Goal: Find specific page/section: Find specific page/section

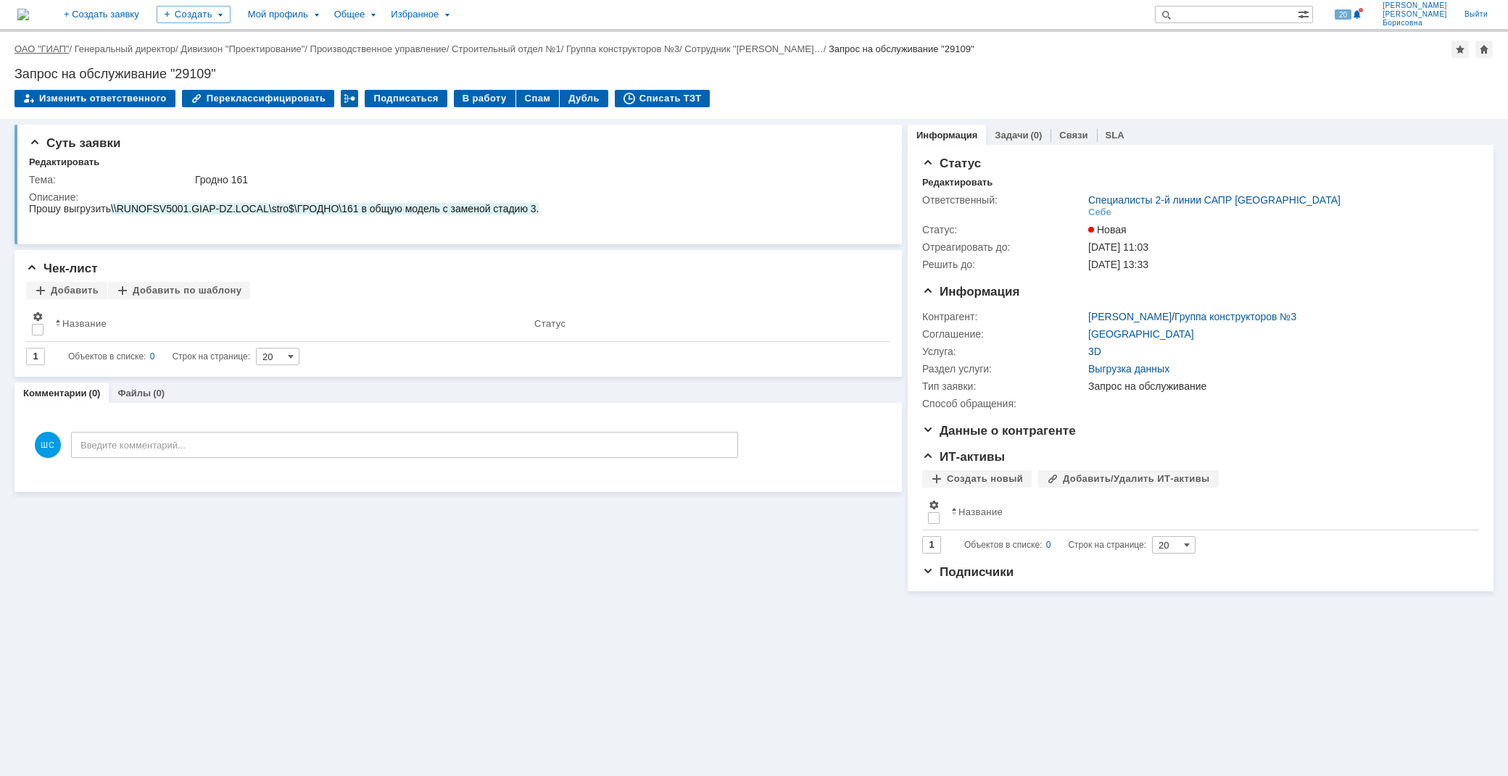
click at [46, 49] on link "ОАО "ГИАП"" at bounding box center [41, 48] width 54 height 11
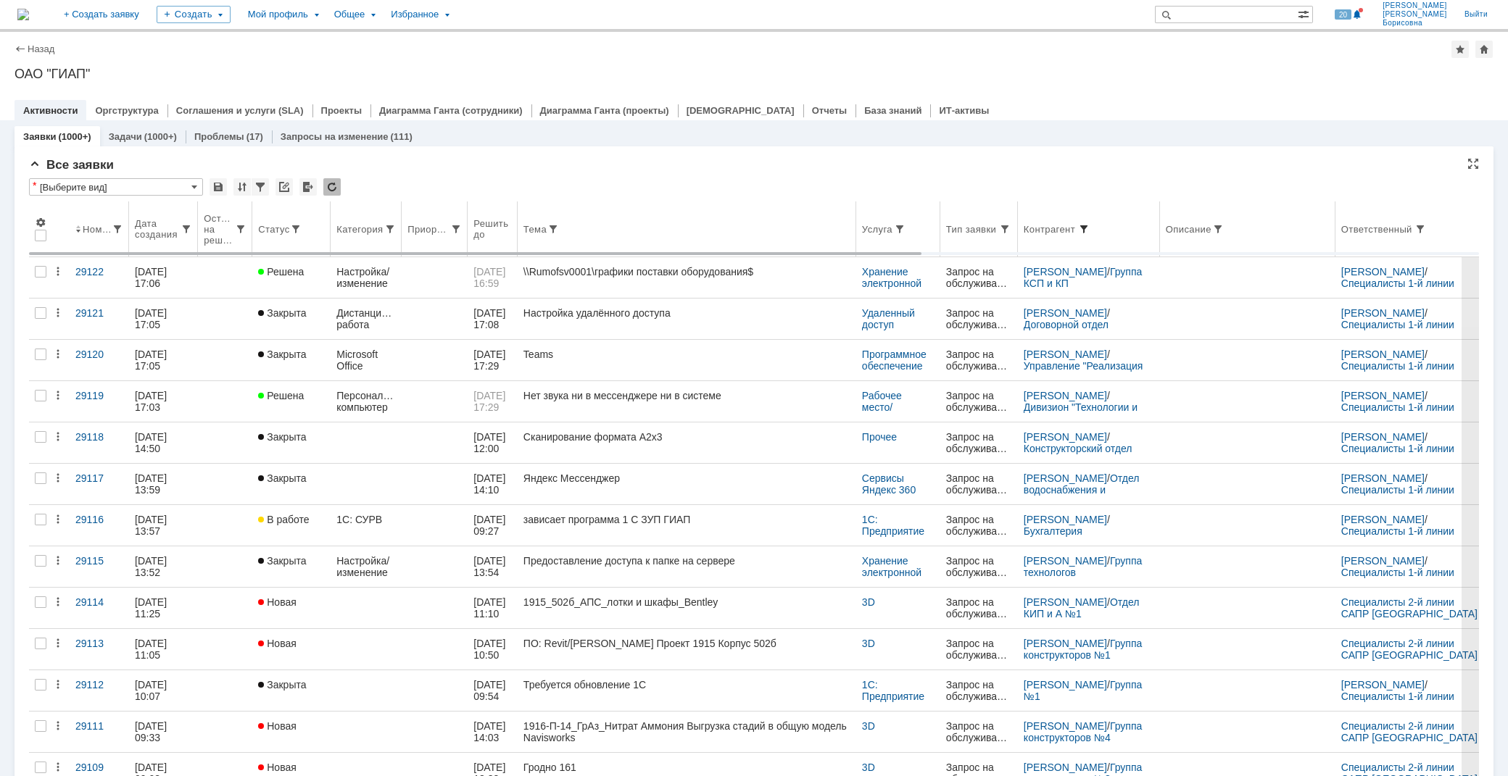
click at [1090, 226] on span at bounding box center [1084, 229] width 12 height 12
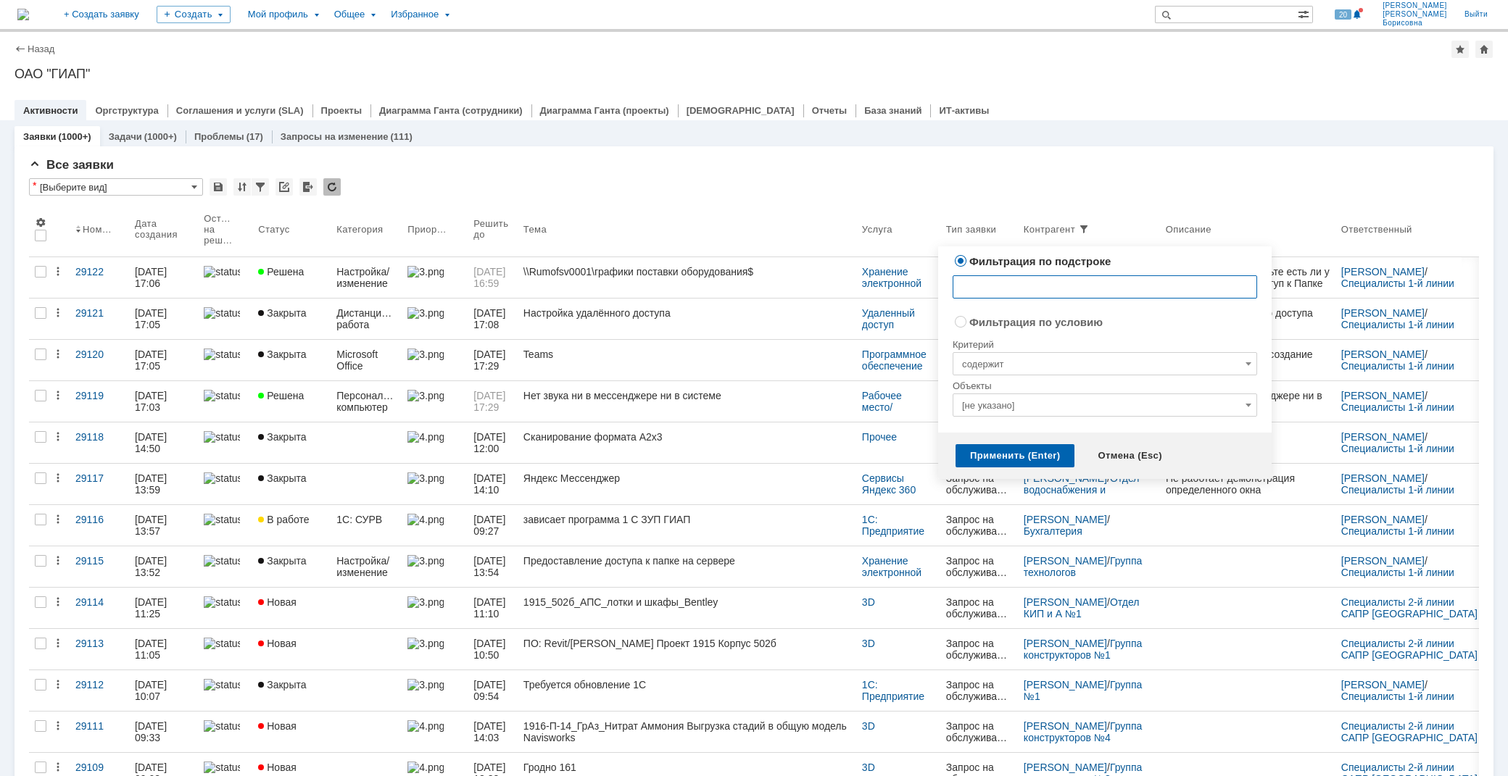
click at [1023, 286] on input "text" at bounding box center [1105, 286] width 304 height 23
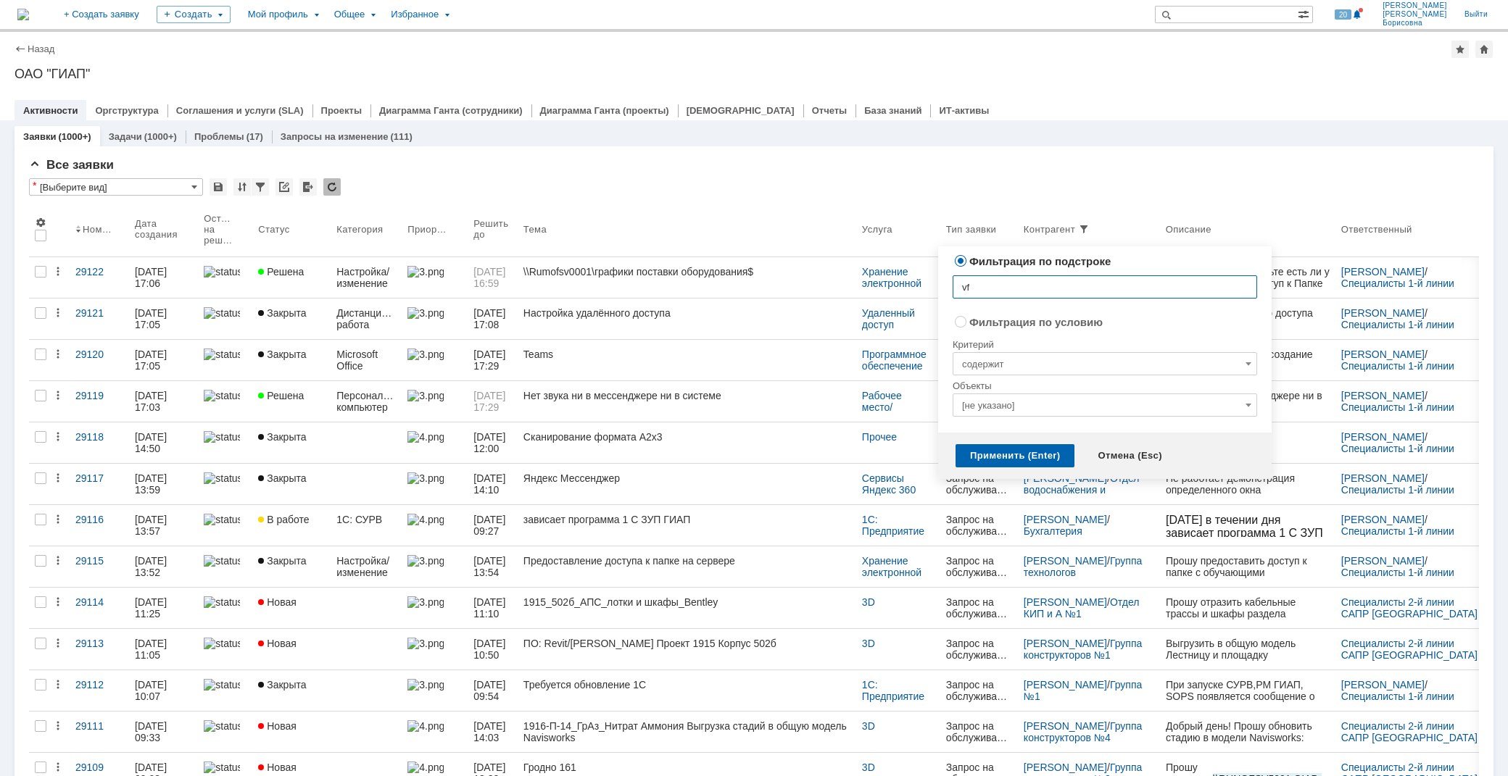
type input "v"
type input "марты"
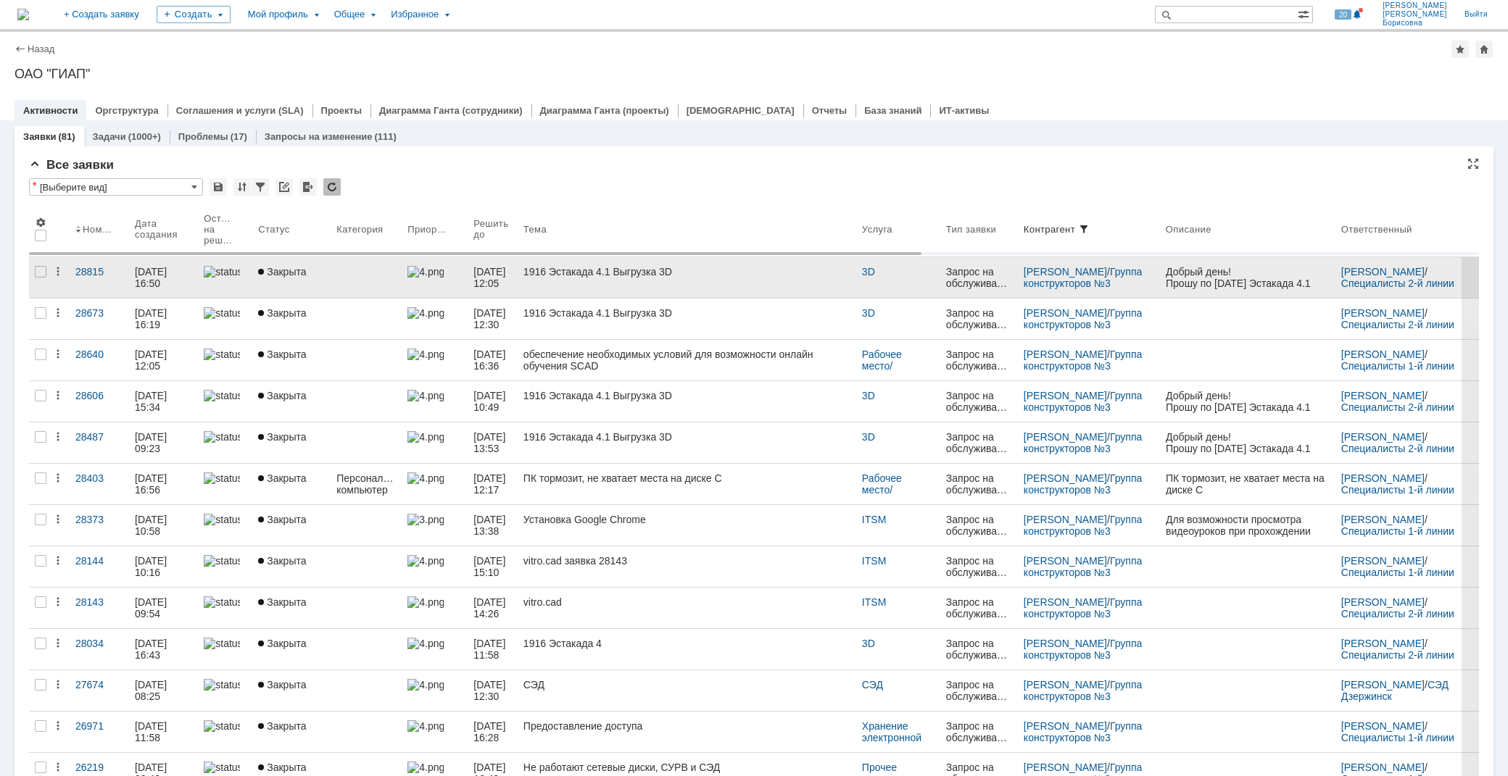
click at [652, 278] on link "1916 Эстакада 4.1 Выгрузка 3D" at bounding box center [687, 277] width 339 height 41
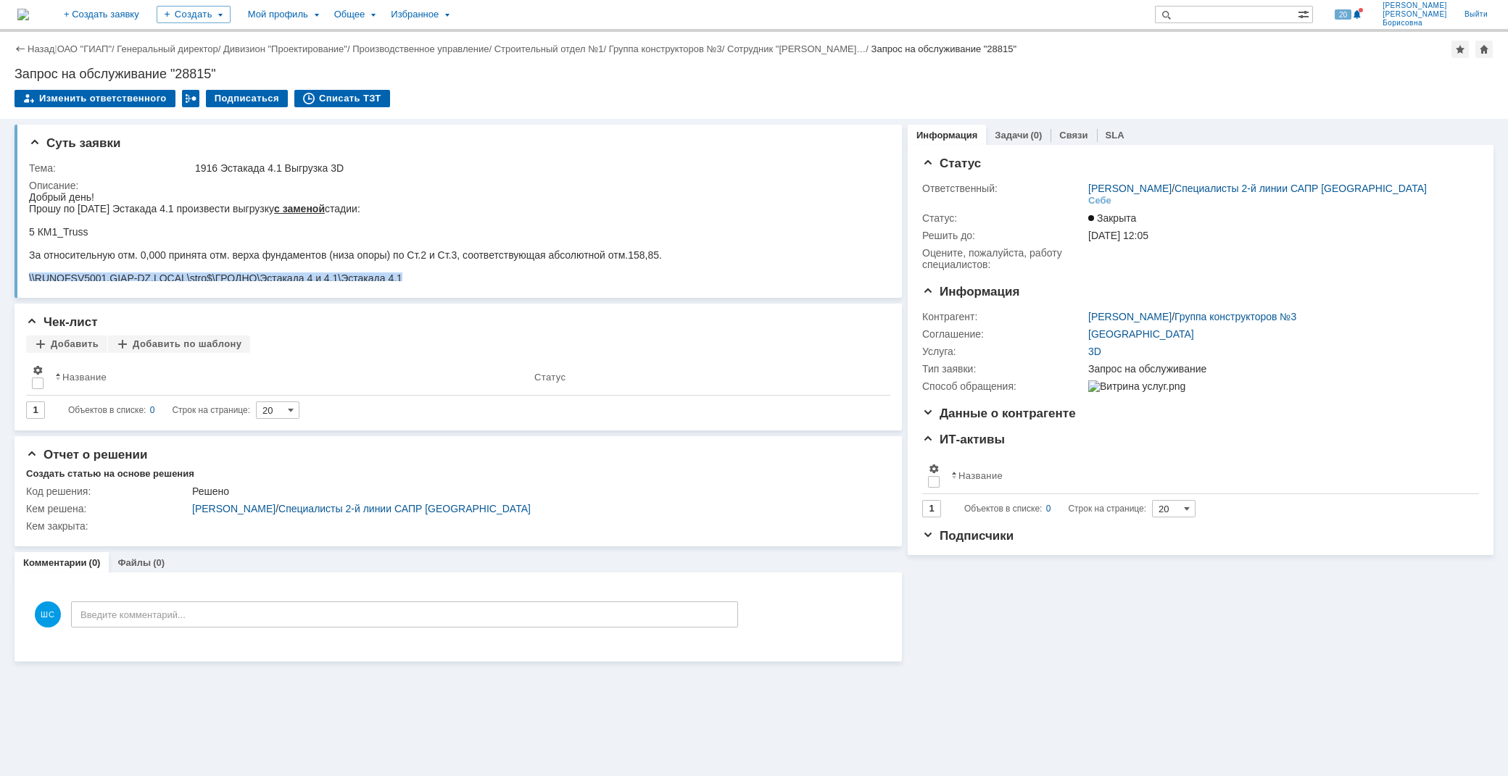
drag, startPoint x: 418, startPoint y: 274, endPoint x: 57, endPoint y: 463, distance: 407.9
click at [29, 273] on div "\\RUNOFSV5001.GIAP-DZ.LOCAL\stro$\ГРОДНО\Эстакада 4 и 4.1\Эстакада 4.1" at bounding box center [345, 279] width 633 height 12
copy div "\\RUNOFSV5001.GIAP-DZ.LOCAL\stro$\ГРОДНО\Эстакада 4 и 4.1\Эстакада 4.1"
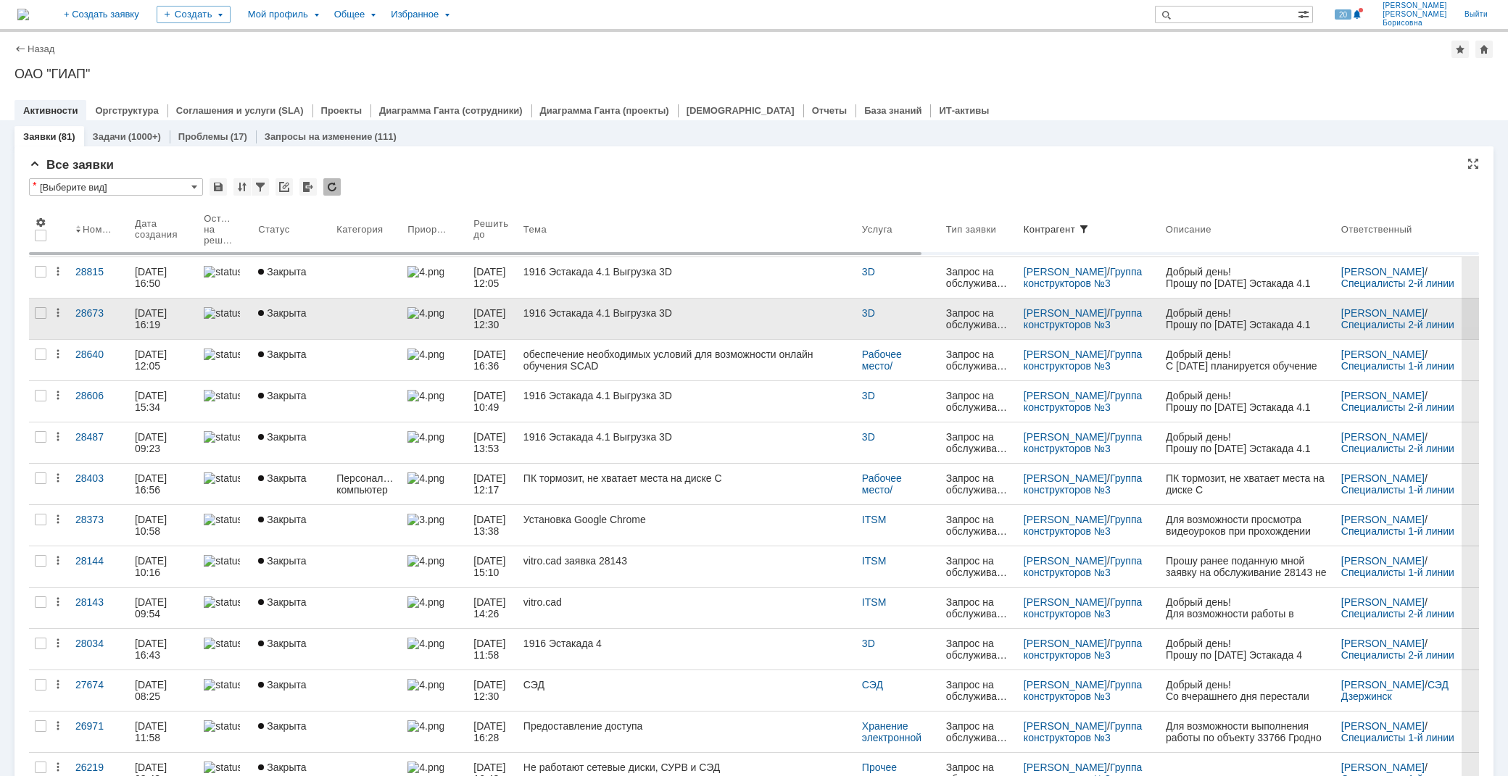
click at [645, 319] on link "1916 Эстакада 4.1 Выгрузка 3D" at bounding box center [687, 319] width 339 height 41
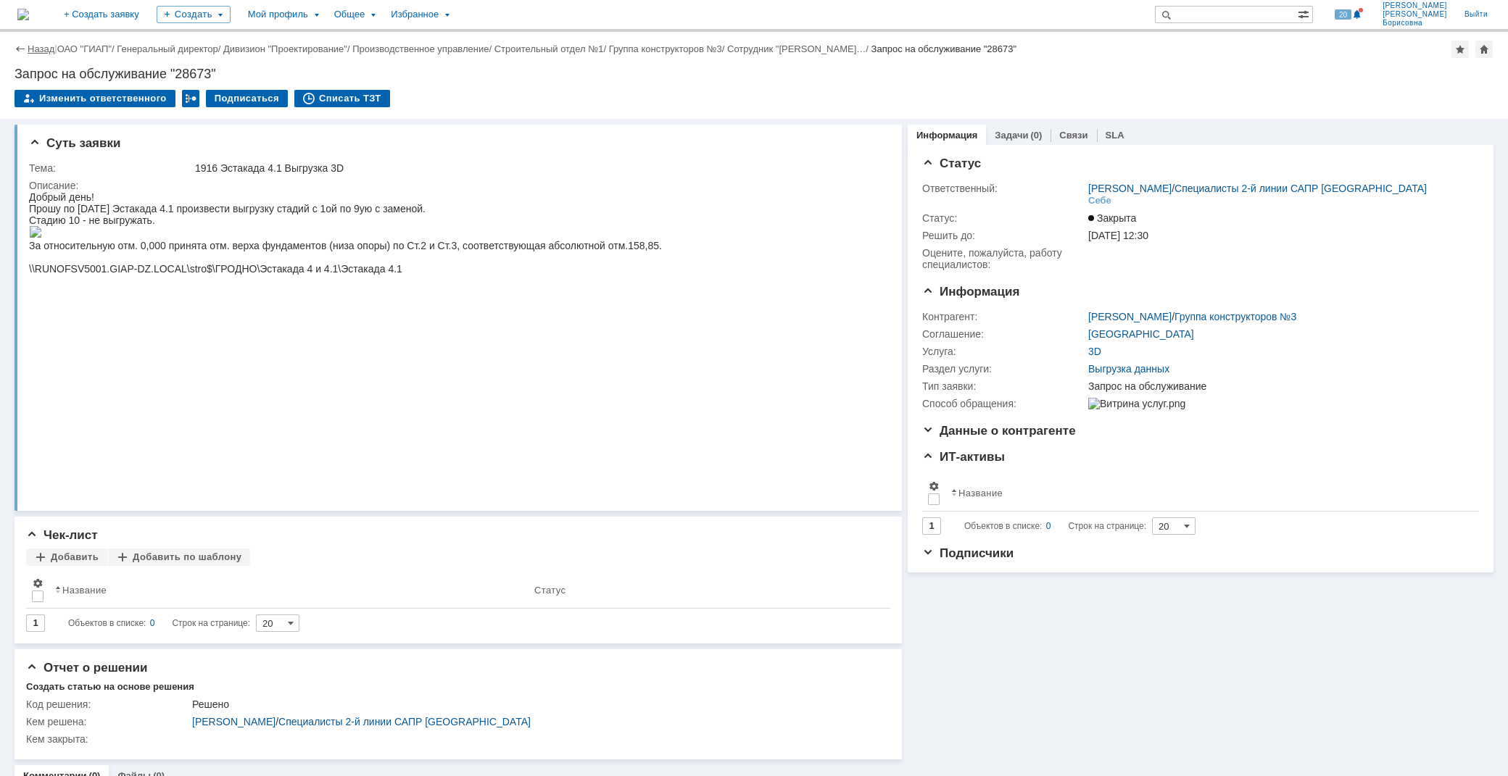
click at [31, 53] on link "Назад" at bounding box center [41, 48] width 27 height 11
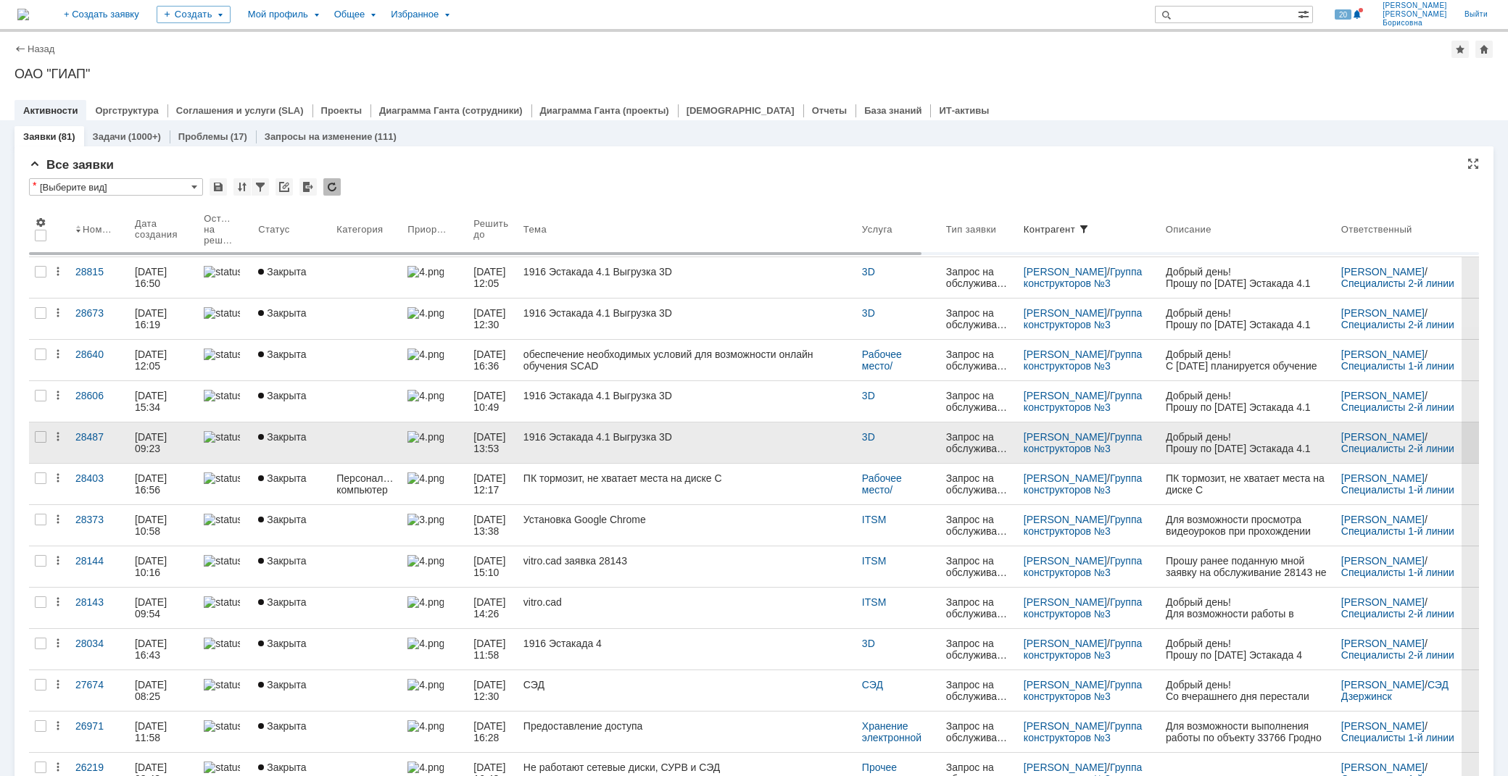
click at [597, 447] on link "1916 Эстакада 4.1 Выгрузка 3D" at bounding box center [687, 443] width 339 height 41
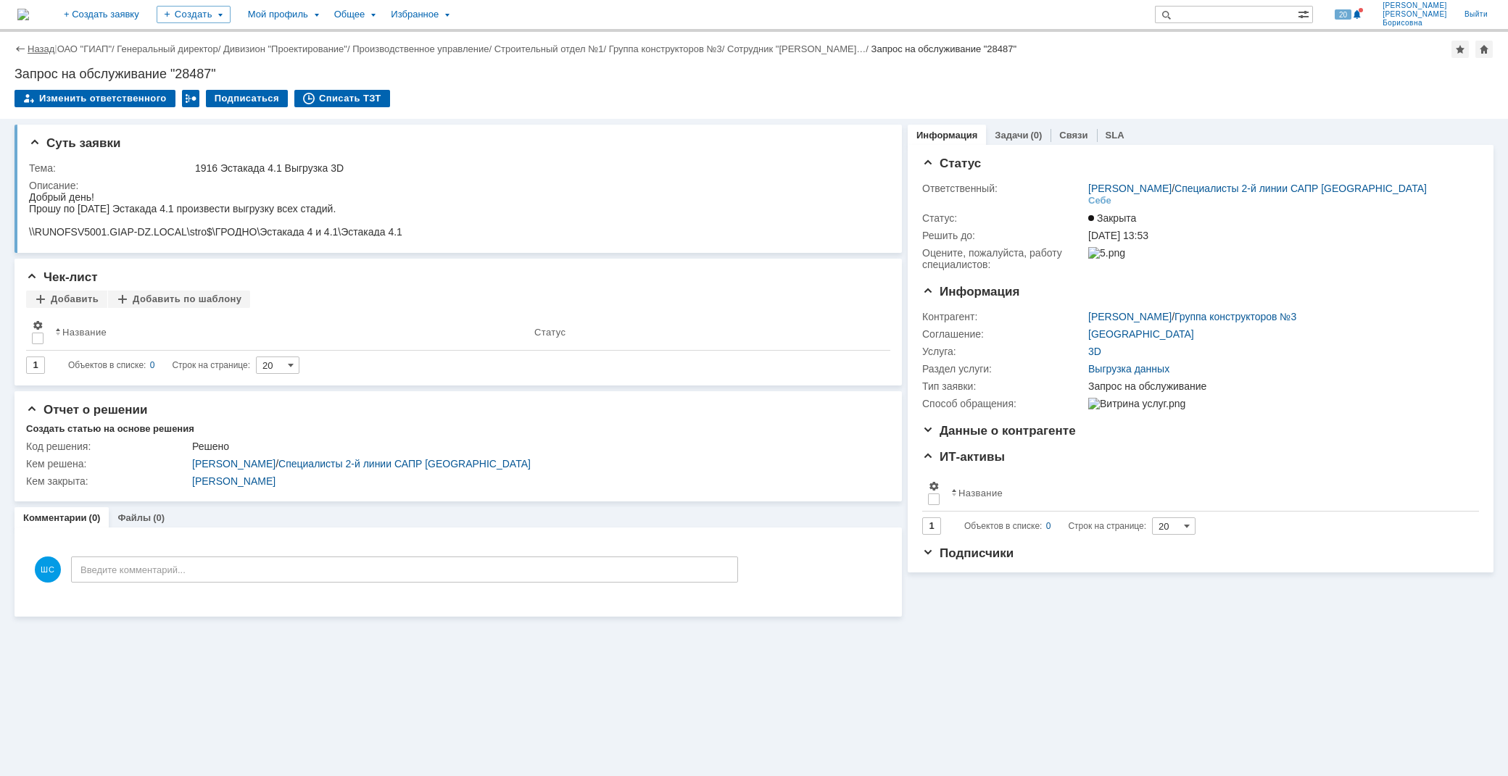
click at [33, 46] on link "Назад" at bounding box center [41, 48] width 27 height 11
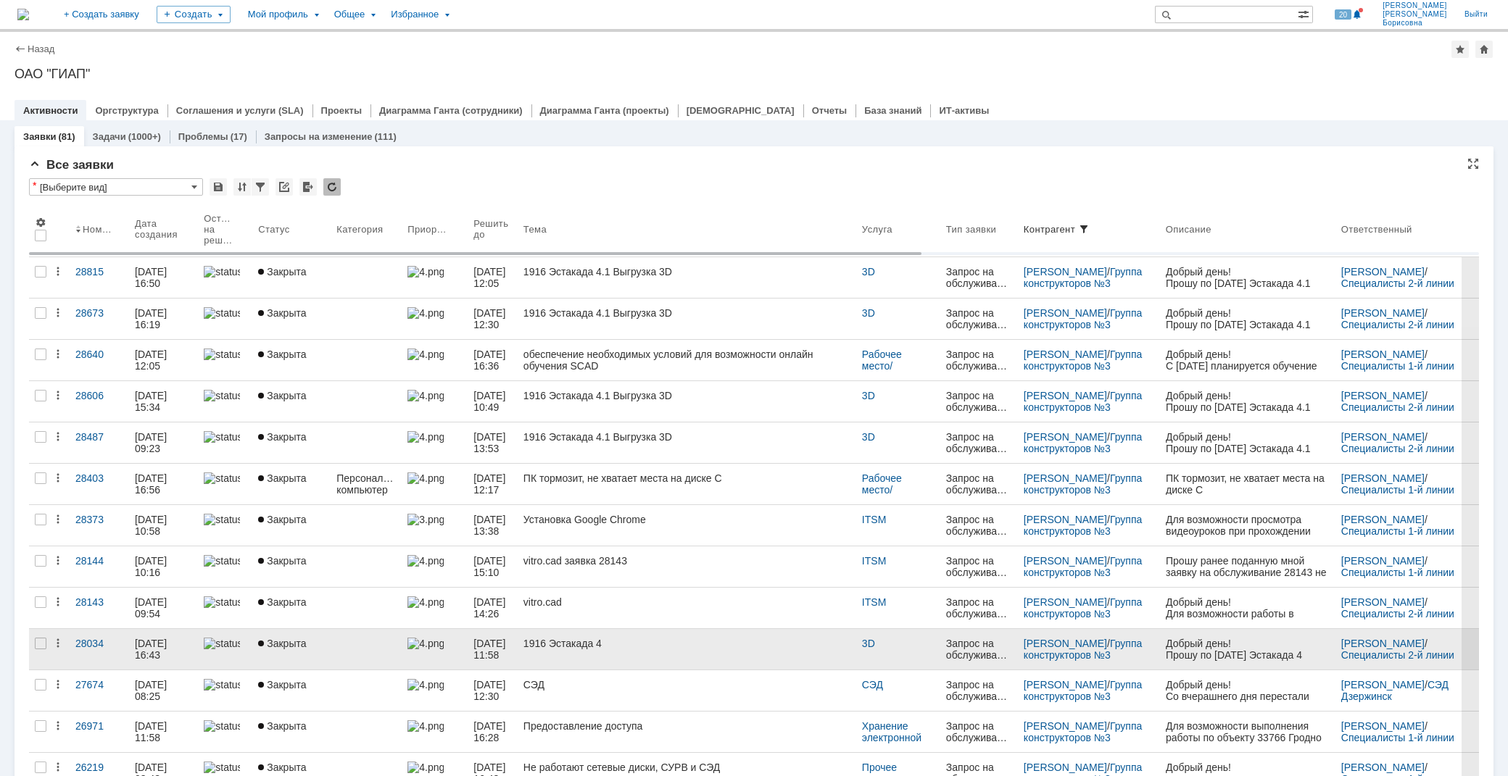
click at [605, 645] on div "1916 Эстакада 4" at bounding box center [686, 644] width 327 height 12
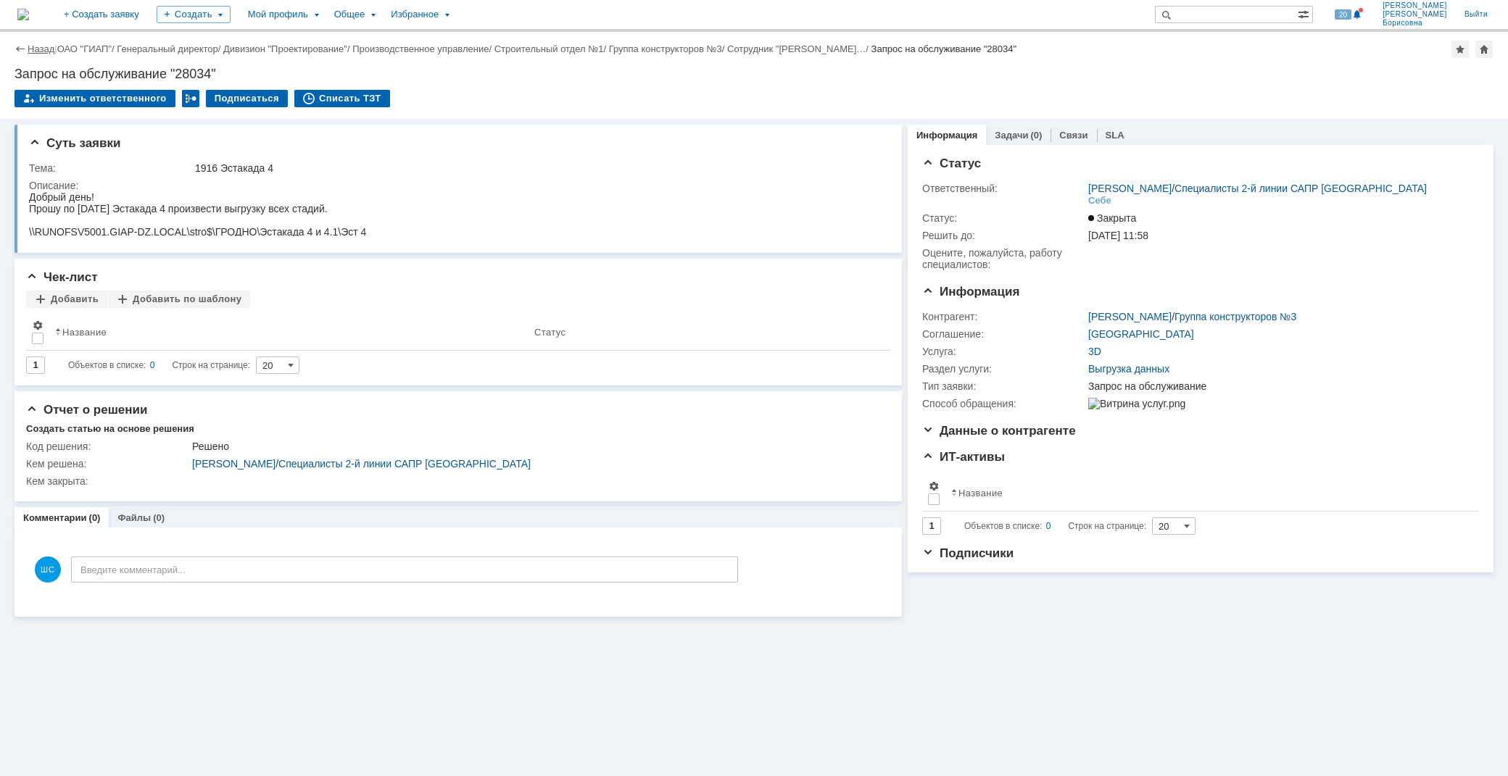
click at [33, 48] on link "Назад" at bounding box center [41, 48] width 27 height 11
